Goal: Navigation & Orientation: Find specific page/section

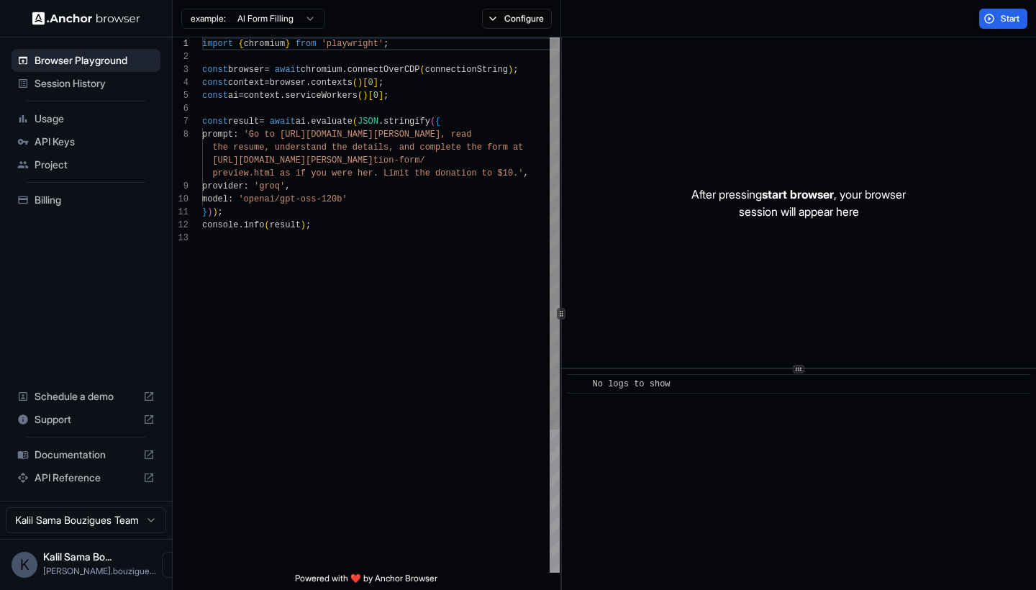
scroll to position [91, 0]
click at [65, 204] on span "Billing" at bounding box center [95, 200] width 120 height 14
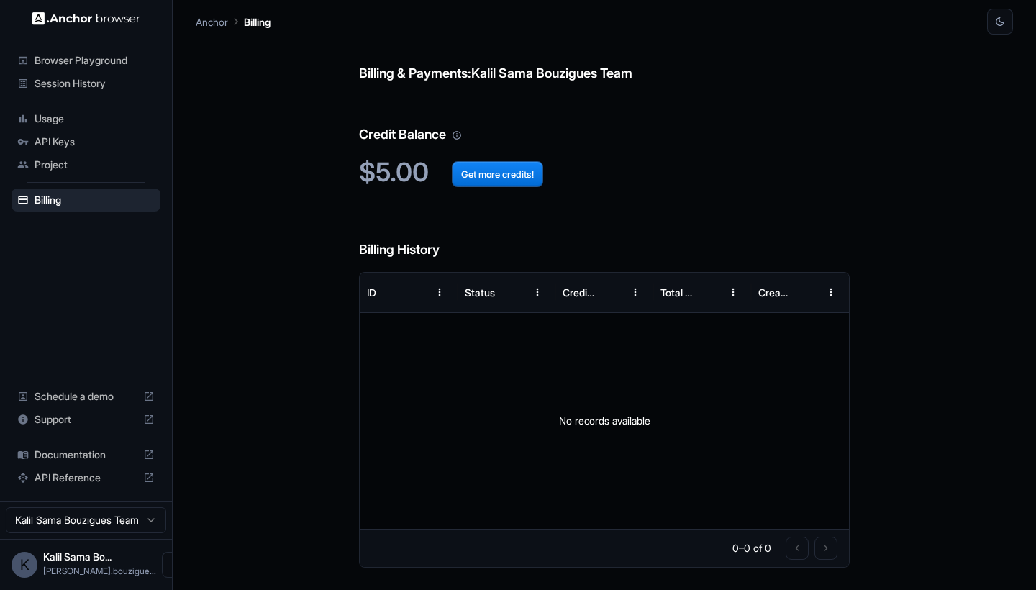
click at [53, 155] on div "Project" at bounding box center [86, 164] width 149 height 23
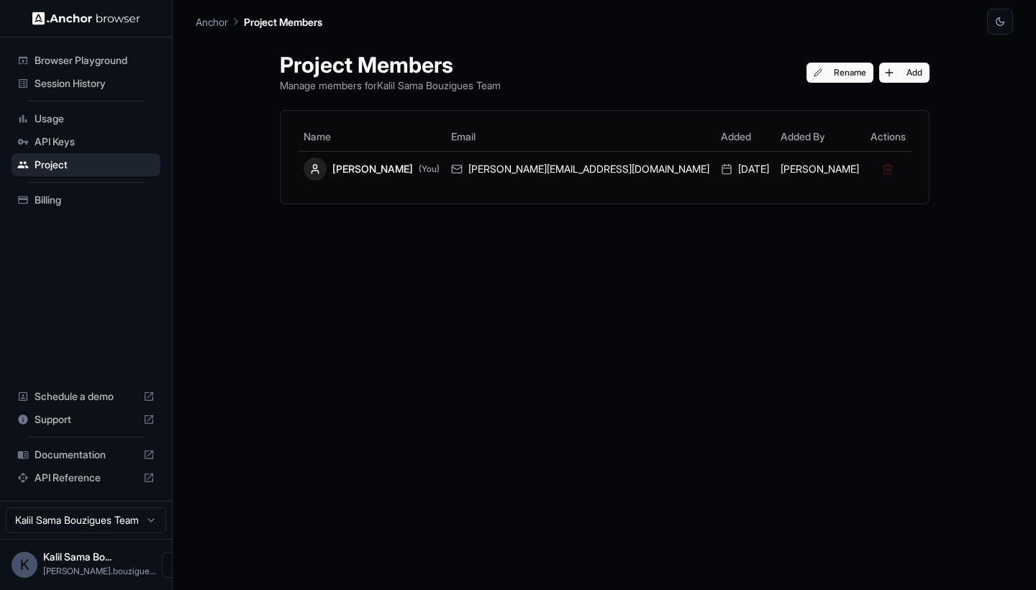
click at [56, 144] on span "API Keys" at bounding box center [95, 142] width 120 height 14
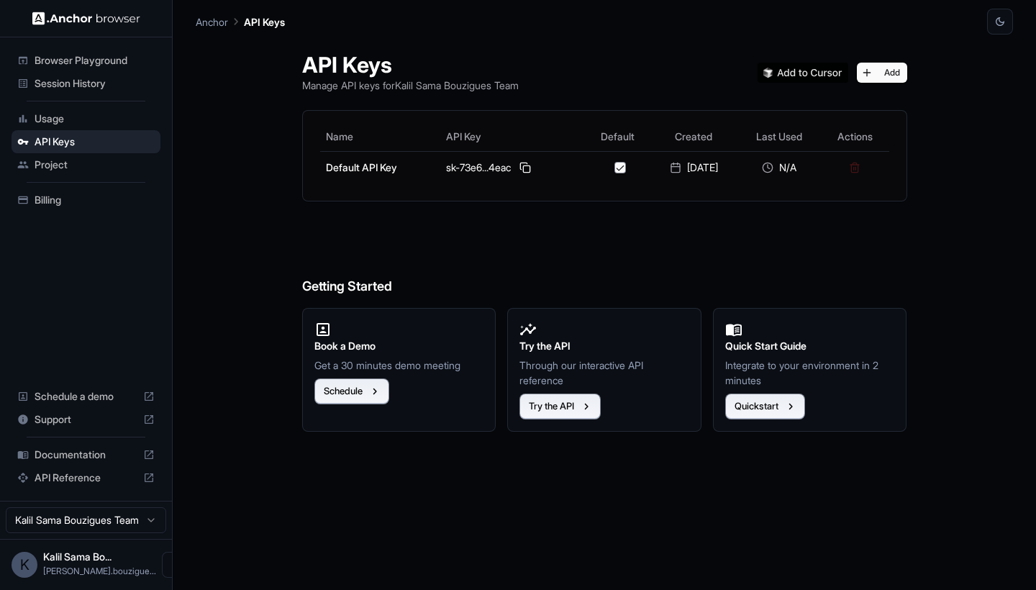
click at [546, 268] on h6 "Getting Started" at bounding box center [604, 258] width 605 height 78
